Goal: Complete application form

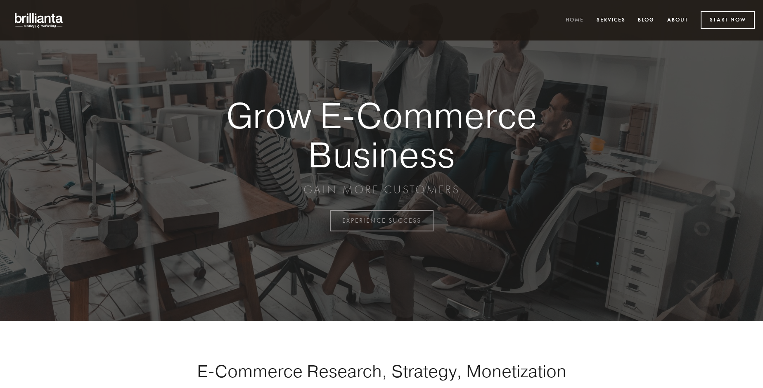
scroll to position [2165, 0]
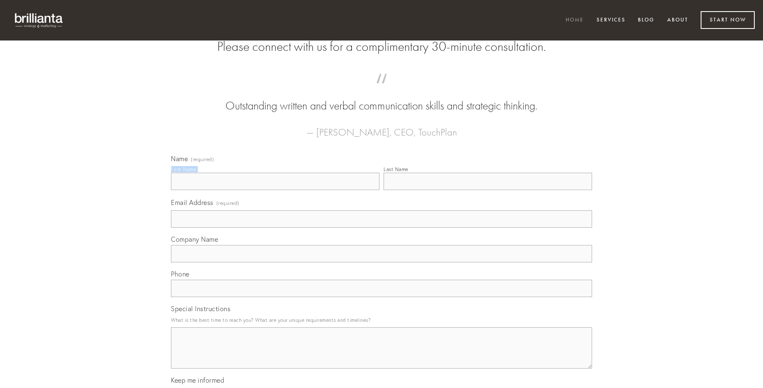
type input "[PERSON_NAME]"
click at [488, 190] on input "Last Name" at bounding box center [488, 181] width 209 height 17
type input "[PERSON_NAME]"
click at [382, 228] on input "Email Address (required)" at bounding box center [381, 218] width 421 height 17
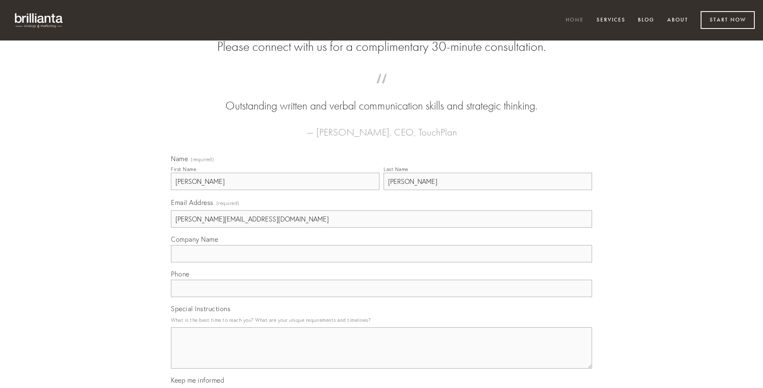
type input "[PERSON_NAME][EMAIL_ADDRESS][DOMAIN_NAME]"
click at [382, 262] on input "Company Name" at bounding box center [381, 253] width 421 height 17
type input "civis"
click at [382, 297] on input "text" at bounding box center [381, 288] width 421 height 17
click at [382, 355] on textarea "Special Instructions" at bounding box center [381, 347] width 421 height 41
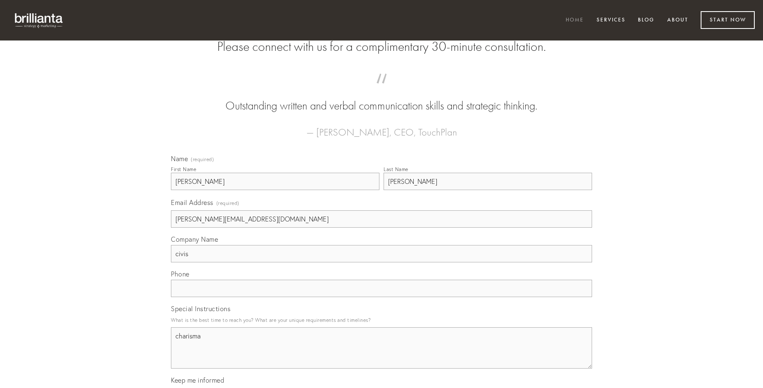
type textarea "charisma"
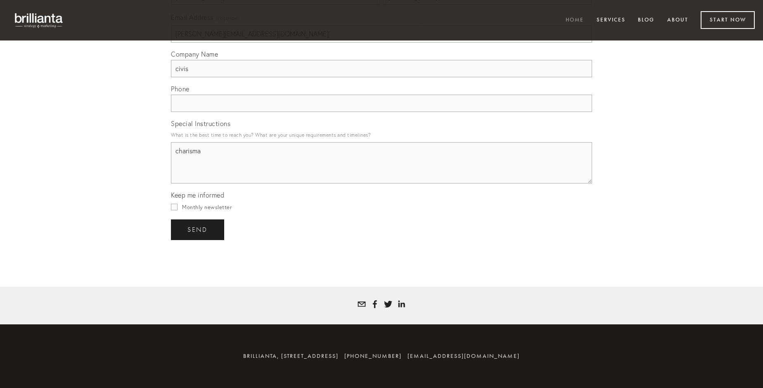
click at [198, 229] on span "send" at bounding box center [197, 229] width 20 height 7
